Goal: Check status: Check status

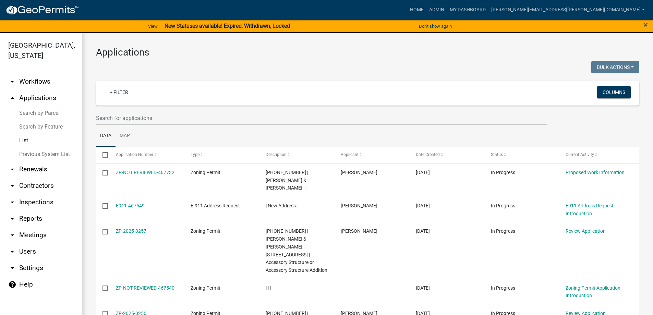
select select "3: 100"
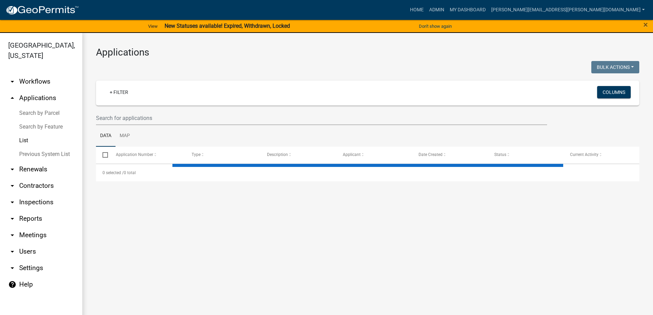
select select "3: 100"
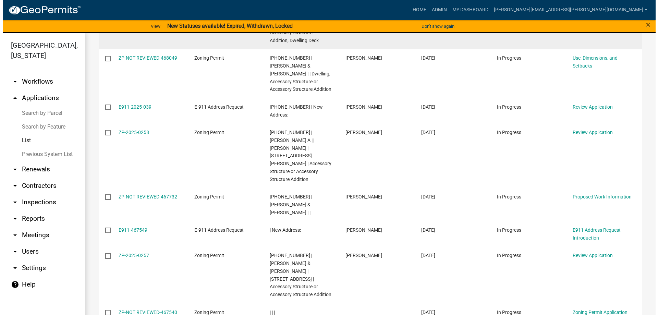
scroll to position [171, 0]
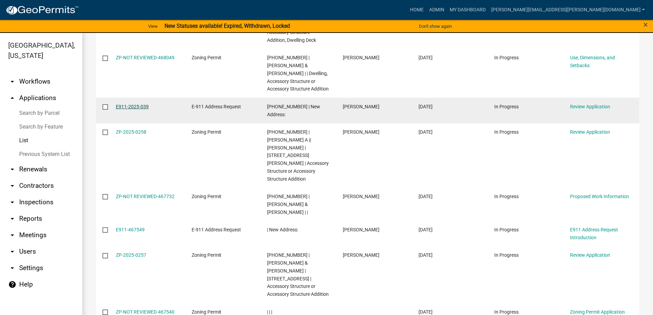
click at [137, 104] on link "E911-2025-039" at bounding box center [132, 106] width 33 height 5
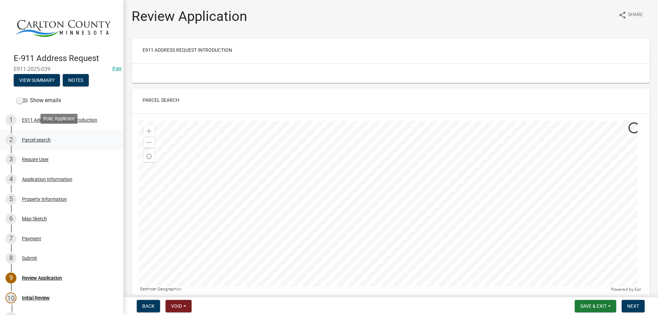
click at [44, 134] on div "2 Parcel search" at bounding box center [58, 139] width 107 height 11
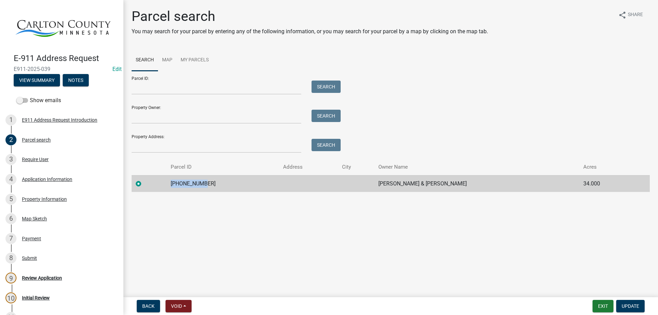
drag, startPoint x: 214, startPoint y: 184, endPoint x: 176, endPoint y: 182, distance: 38.8
click at [174, 183] on td "[PHONE_NUMBER]" at bounding box center [223, 183] width 113 height 17
copy td "[PHONE_NUMBER]"
